Goal: Task Accomplishment & Management: Manage account settings

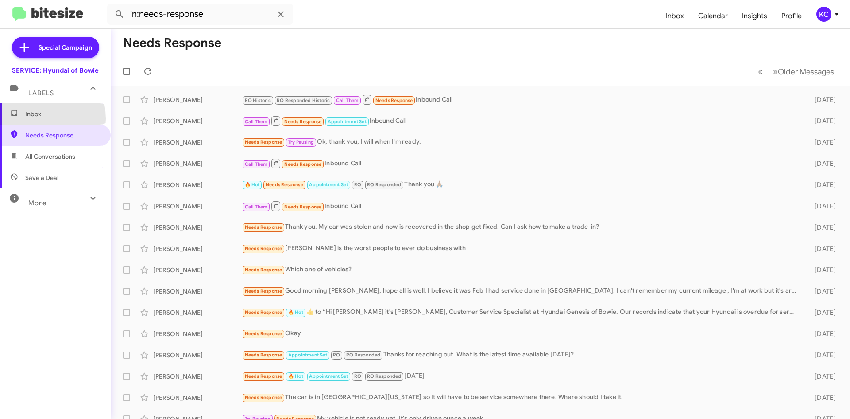
click at [32, 118] on span "Inbox" at bounding box center [55, 113] width 111 height 21
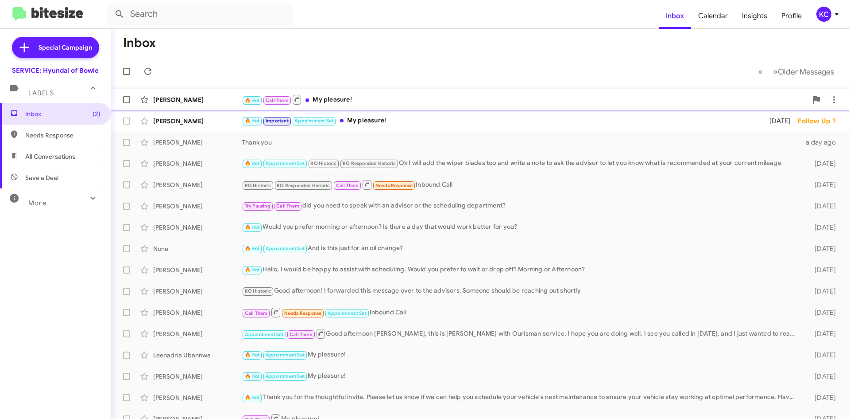
click at [348, 98] on div "🔥 Hot Call Them My pleasure!" at bounding box center [525, 99] width 566 height 11
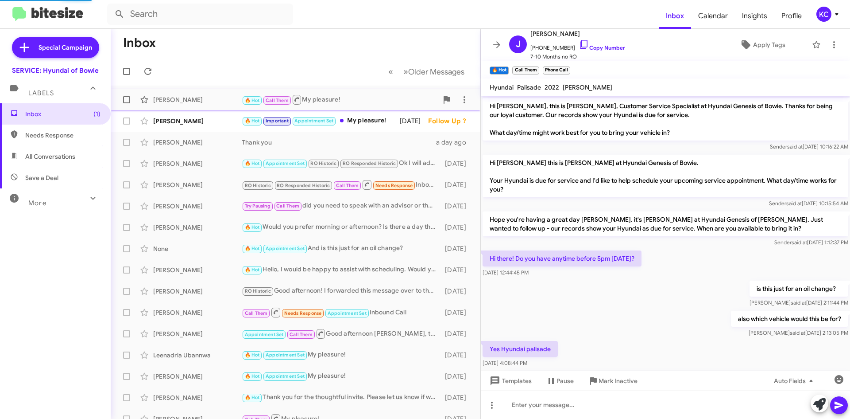
scroll to position [412, 0]
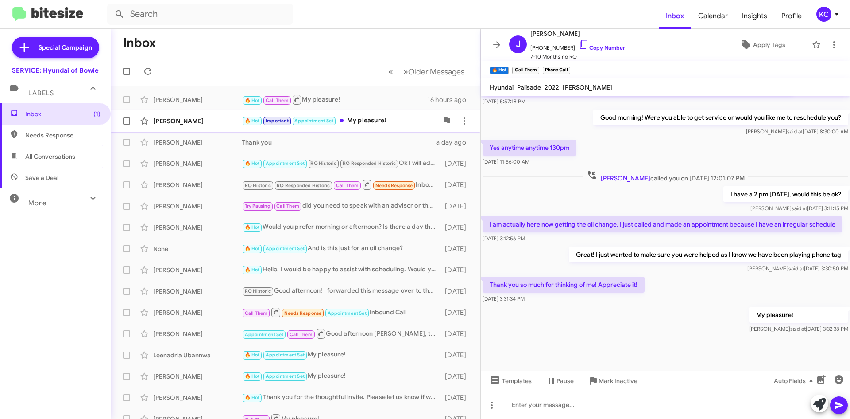
click at [365, 120] on div "🔥 Hot Important Appointment Set My pleasure!" at bounding box center [340, 121] width 196 height 10
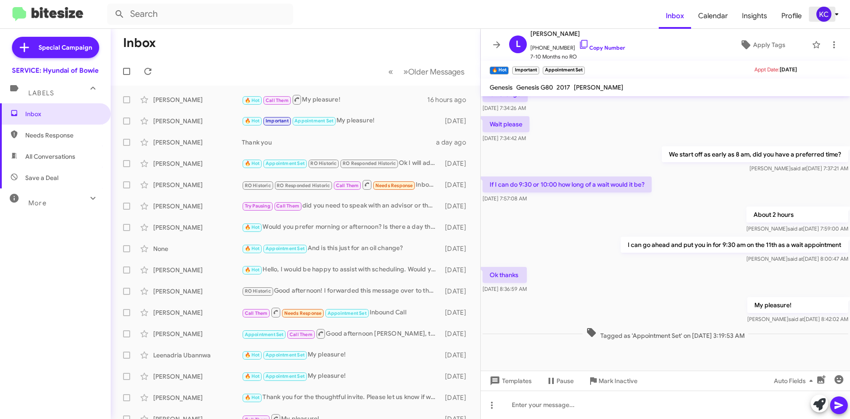
click at [825, 13] on div "KC" at bounding box center [824, 14] width 15 height 15
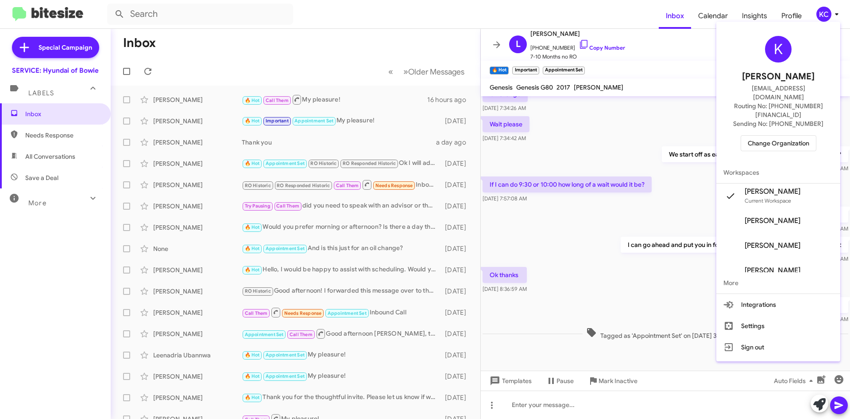
click at [783, 136] on span "Change Organization" at bounding box center [779, 143] width 62 height 15
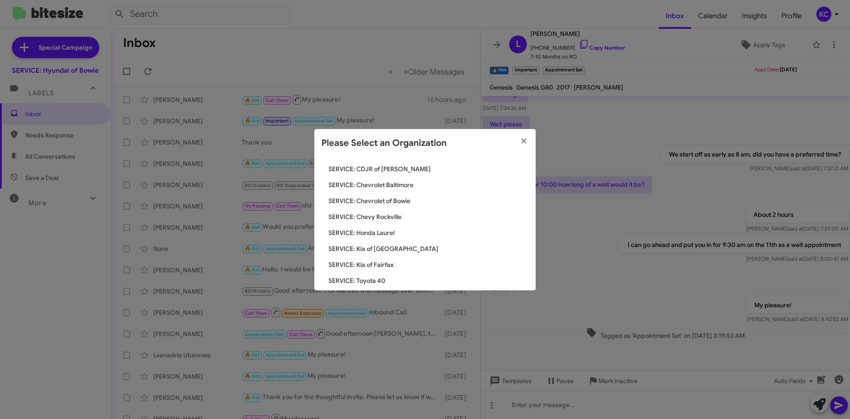
scroll to position [89, 0]
click at [376, 265] on span "SERVICE: Toyota 40" at bounding box center [429, 266] width 200 height 9
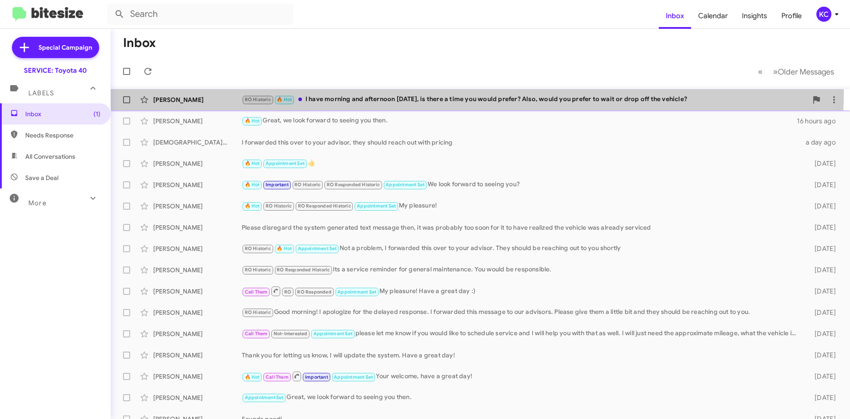
click at [446, 92] on div "[PERSON_NAME] RO Historic 🔥 Hot I have morning and afternoon [DATE], is there a…" at bounding box center [480, 100] width 725 height 18
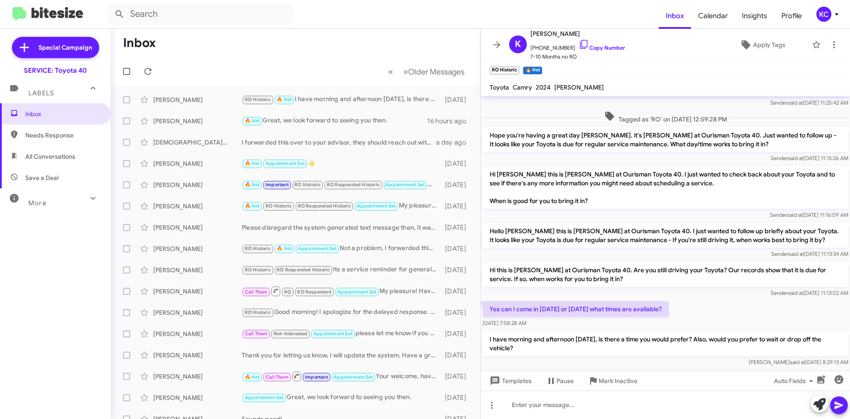
scroll to position [318, 0]
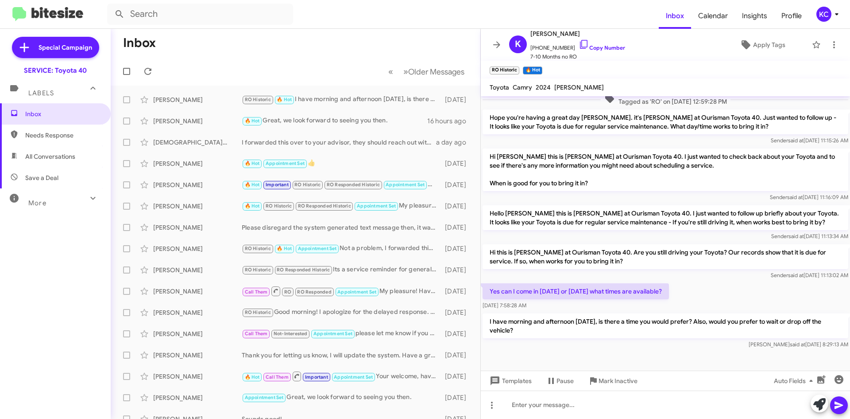
click at [37, 131] on span "Needs Response" at bounding box center [62, 135] width 75 height 9
type input "in:needs-response"
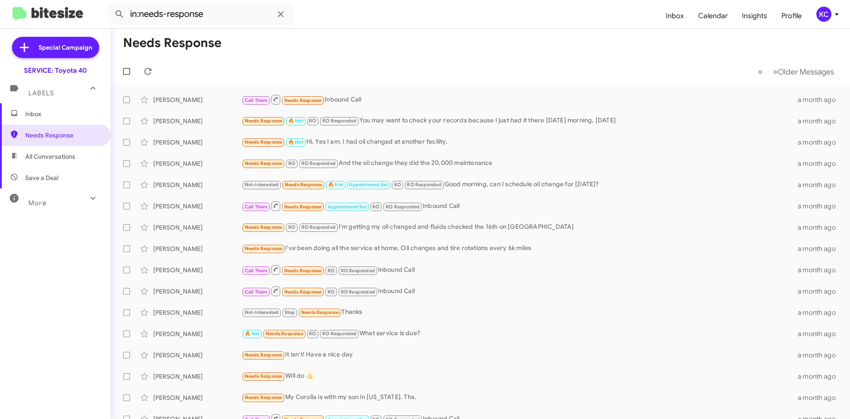
click at [827, 8] on div "KC" at bounding box center [824, 14] width 15 height 15
